Goal: Task Accomplishment & Management: Manage account settings

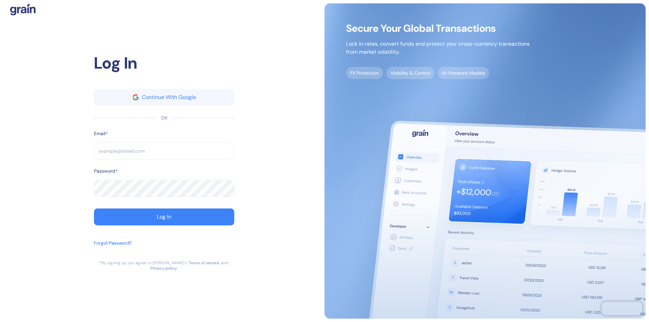
click at [164, 154] on input "text" at bounding box center [164, 151] width 140 height 17
type input "sup"
type input "suppo"
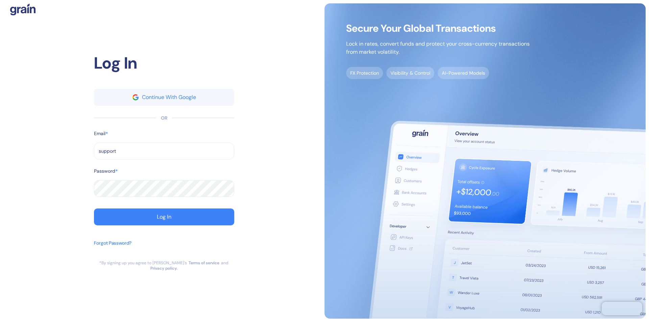
type input "support@"
type input "support@t"
type input "[EMAIL_ADDRESS][DOMAIN_NAME]"
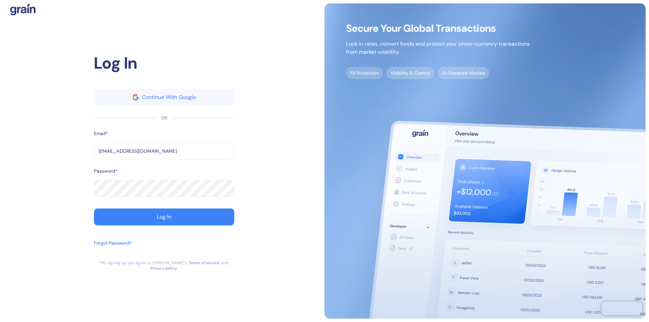
type input "[EMAIL_ADDRESS][DOMAIN_NAME]"
click at [164, 220] on div "Log In" at bounding box center [164, 216] width 15 height 5
